Goal: Task Accomplishment & Management: Manage account settings

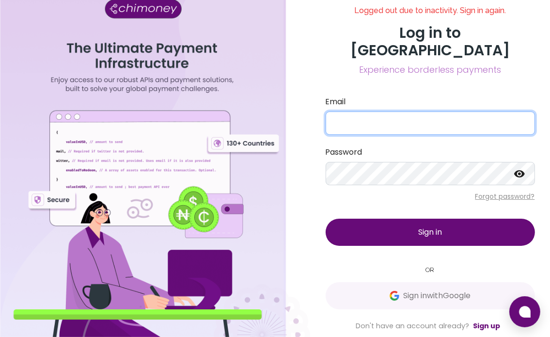
type input "[EMAIL_ADDRESS][DOMAIN_NAME]"
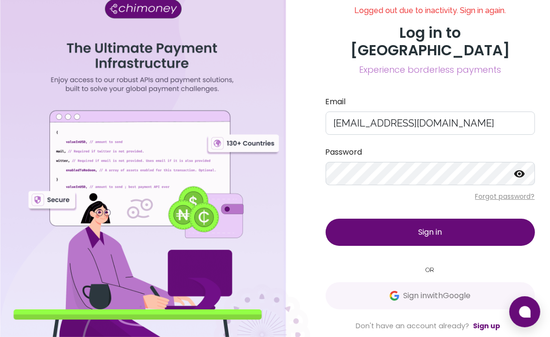
click at [438, 226] on span "Sign in" at bounding box center [430, 231] width 24 height 11
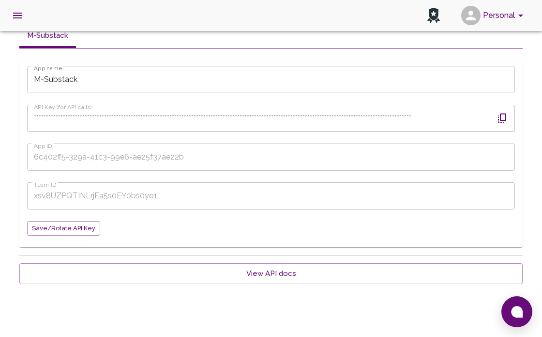
scroll to position [141, 0]
click at [502, 116] on icon "button" at bounding box center [503, 118] width 12 height 12
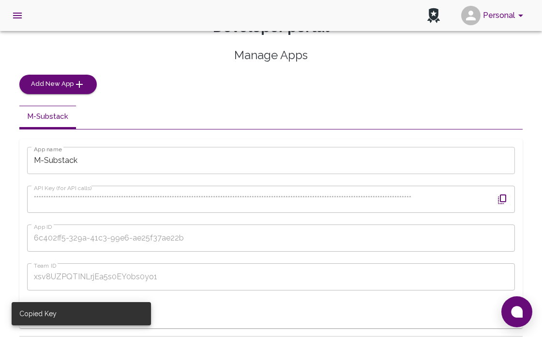
scroll to position [0, 0]
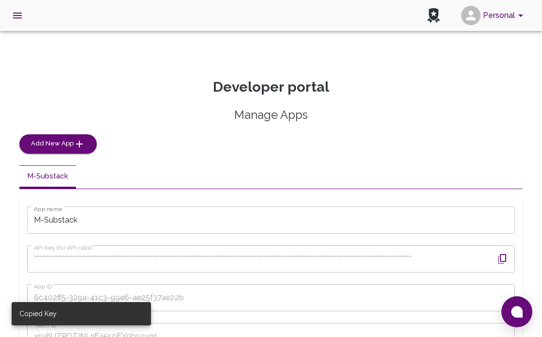
drag, startPoint x: 194, startPoint y: 91, endPoint x: 182, endPoint y: 75, distance: 19.4
click at [194, 91] on p "Developer portal" at bounding box center [271, 86] width 504 height 17
click at [14, 21] on icon "open drawer" at bounding box center [18, 16] width 12 height 12
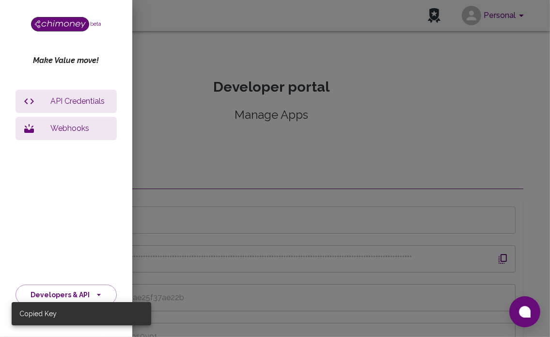
click at [78, 100] on p "API Credentials" at bounding box center [79, 101] width 59 height 12
click at [261, 69] on div at bounding box center [275, 168] width 550 height 337
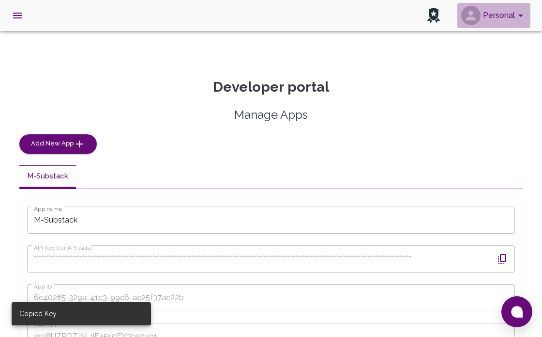
click at [527, 18] on button "Personal" at bounding box center [494, 15] width 73 height 25
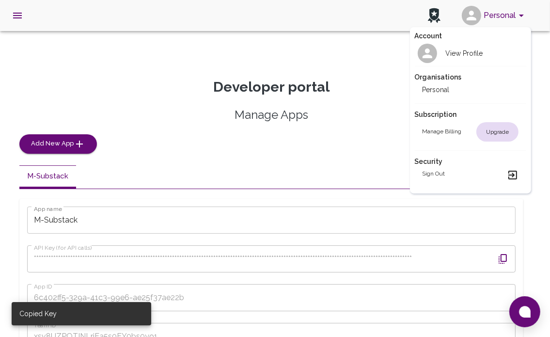
click at [527, 19] on div at bounding box center [275, 168] width 550 height 337
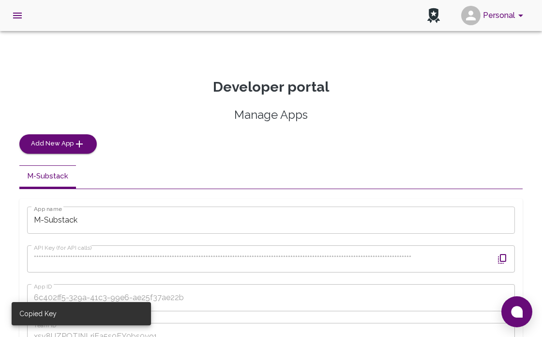
click at [429, 16] on icon at bounding box center [434, 15] width 13 height 15
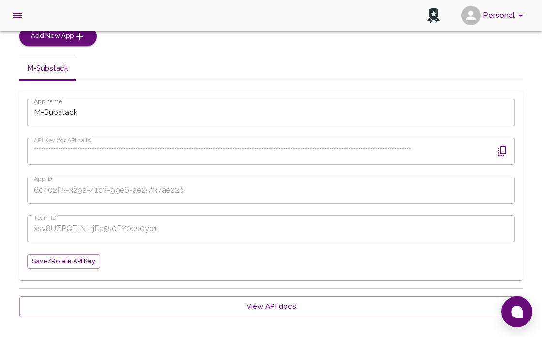
scroll to position [44, 0]
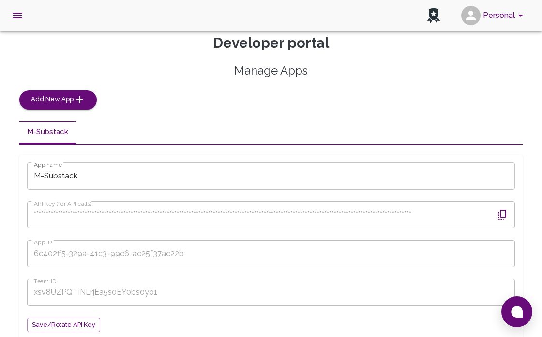
click at [509, 213] on button "button" at bounding box center [502, 214] width 23 height 23
